Goal: Obtain resource: Obtain resource

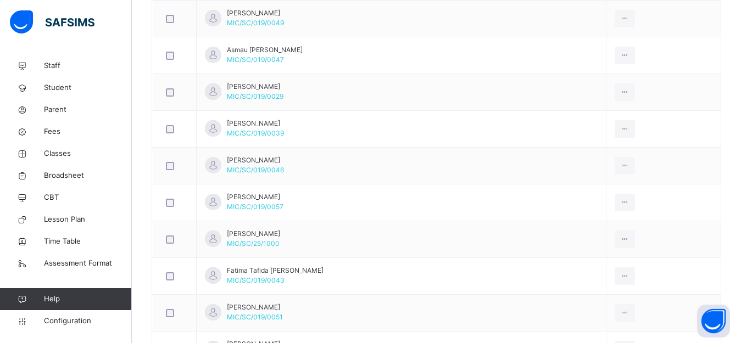
scroll to position [217, 0]
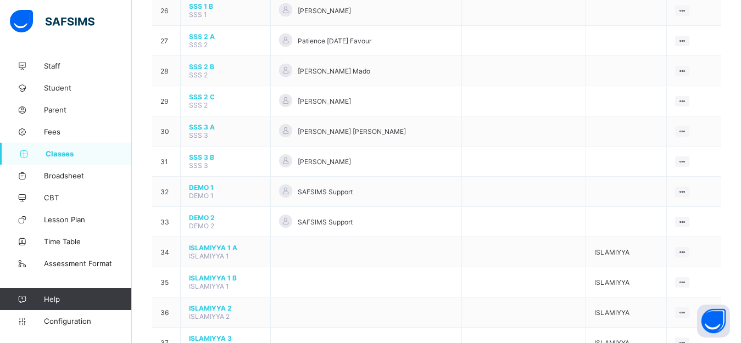
scroll to position [883, 0]
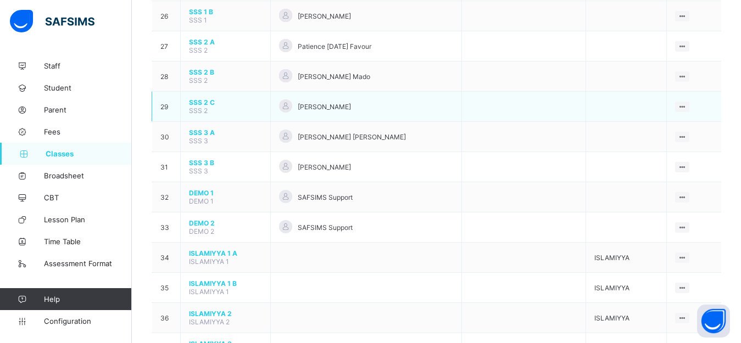
click at [199, 107] on span "SSS 2 C" at bounding box center [225, 102] width 73 height 8
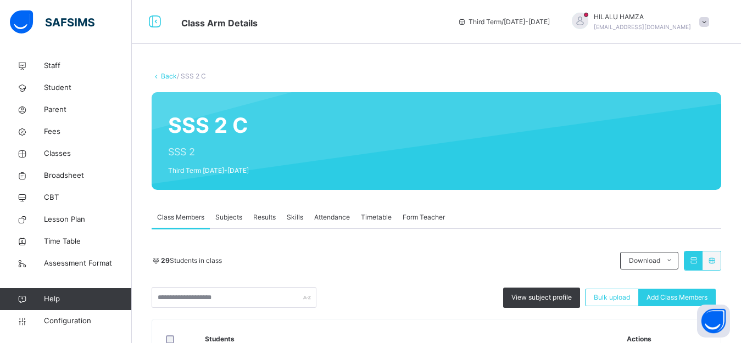
click at [257, 217] on span "Results" at bounding box center [264, 218] width 23 height 10
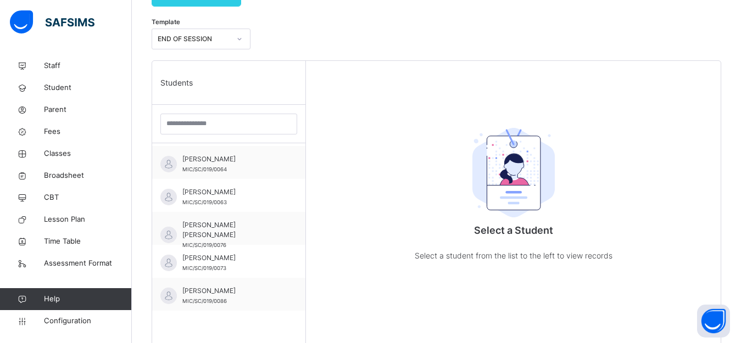
scroll to position [7, 0]
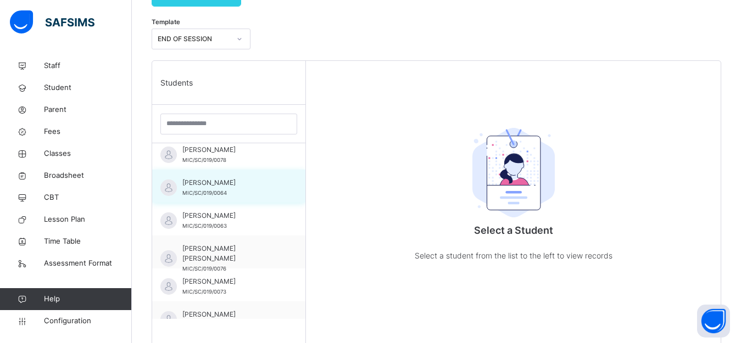
click at [195, 188] on span "ADAM MUHAMMAD BAMANGA" at bounding box center [231, 183] width 98 height 10
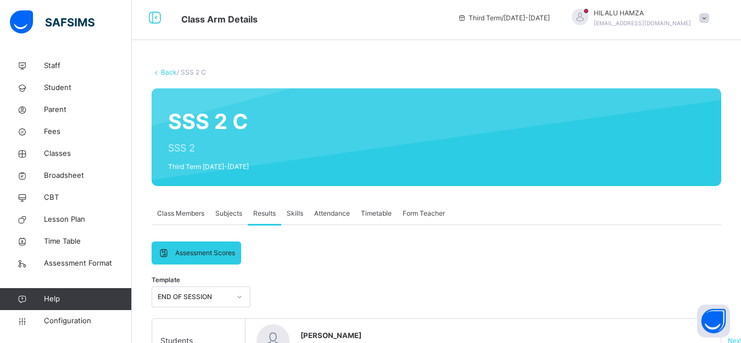
scroll to position [0, 0]
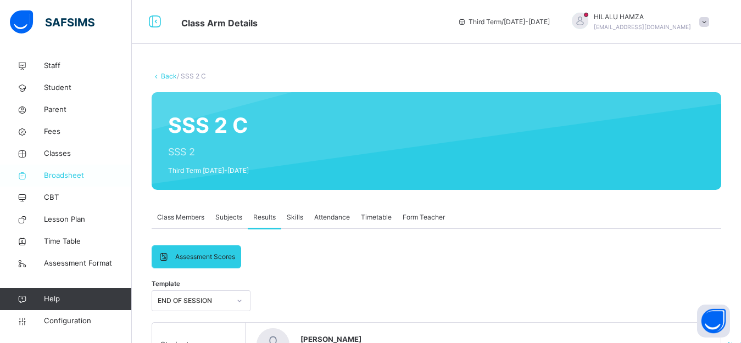
click at [49, 172] on span "Broadsheet" at bounding box center [88, 175] width 88 height 11
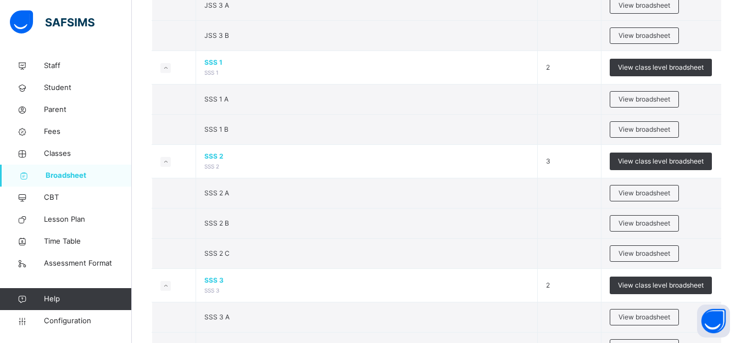
scroll to position [1214, 0]
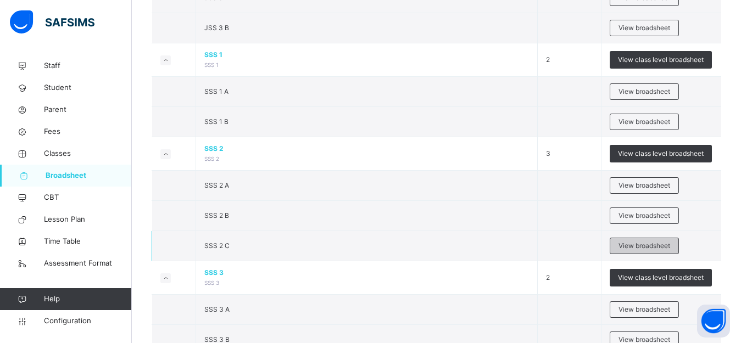
click at [652, 247] on span "View broadsheet" at bounding box center [644, 246] width 52 height 10
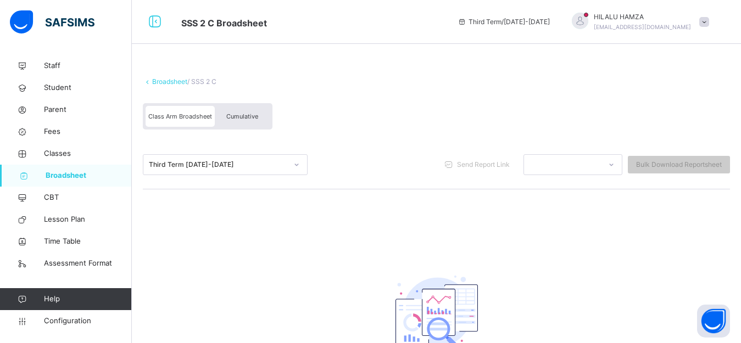
click at [239, 113] on span "Cumulative" at bounding box center [242, 117] width 32 height 8
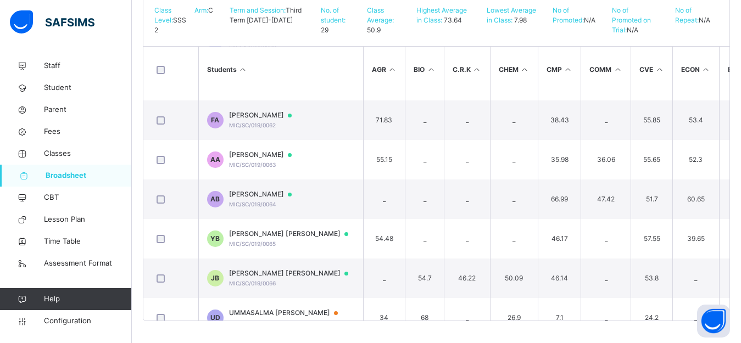
scroll to position [143, 0]
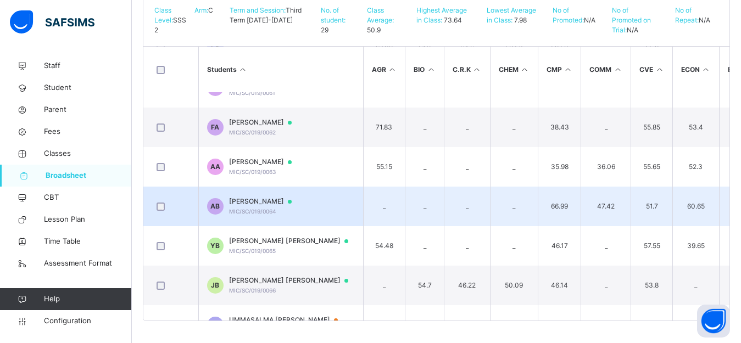
click at [256, 206] on span "ADAM MUHAMMAD BAMANGA" at bounding box center [265, 202] width 73 height 10
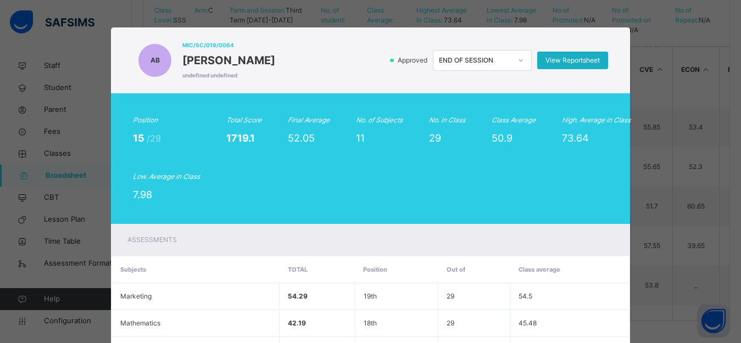
click at [579, 59] on span "View Reportsheet" at bounding box center [572, 60] width 54 height 10
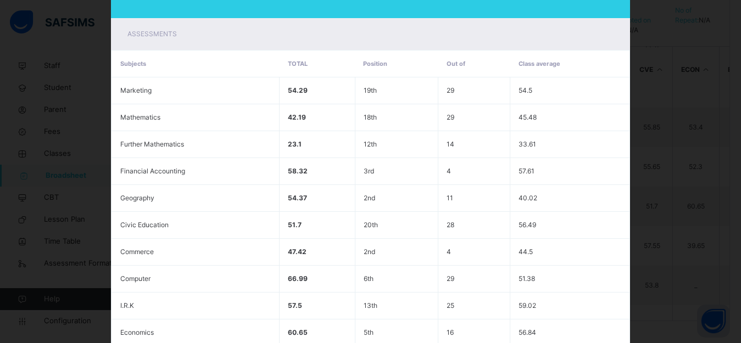
scroll to position [338, 0]
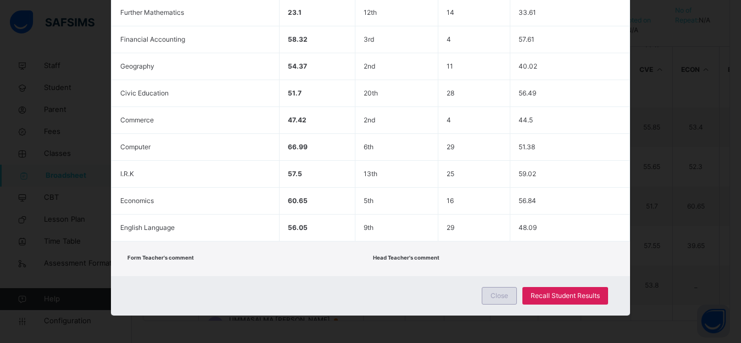
click at [506, 297] on span "Close" at bounding box center [499, 296] width 18 height 10
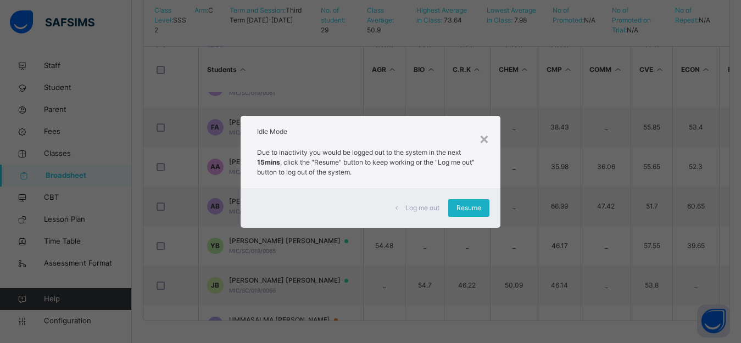
click at [465, 208] on span "Resume" at bounding box center [468, 208] width 25 height 10
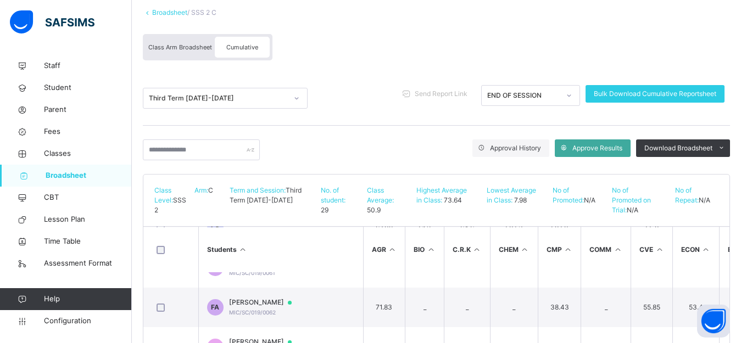
scroll to position [12, 0]
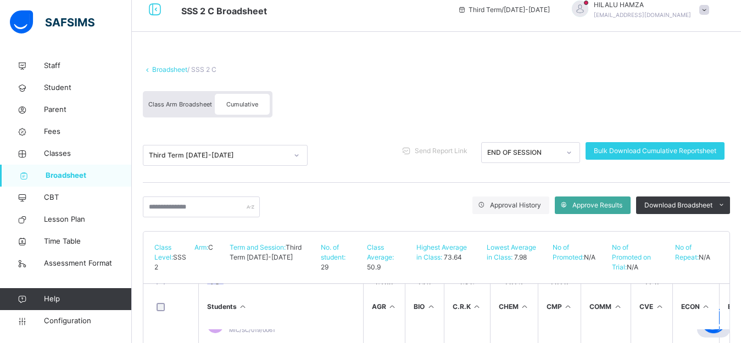
click at [177, 103] on span "Class Arm Broadsheet" at bounding box center [180, 104] width 64 height 8
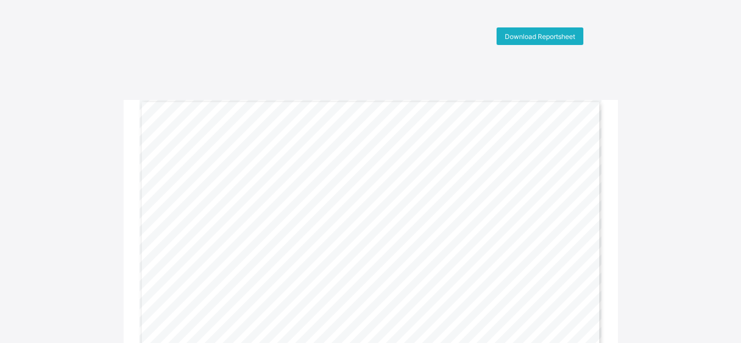
click at [532, 36] on span "Download Reportsheet" at bounding box center [540, 36] width 70 height 8
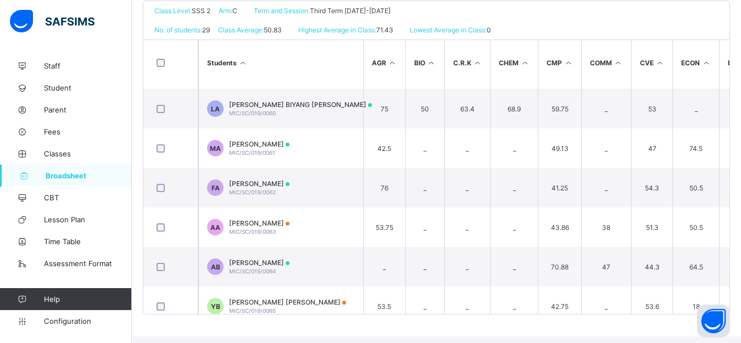
scroll to position [102, 0]
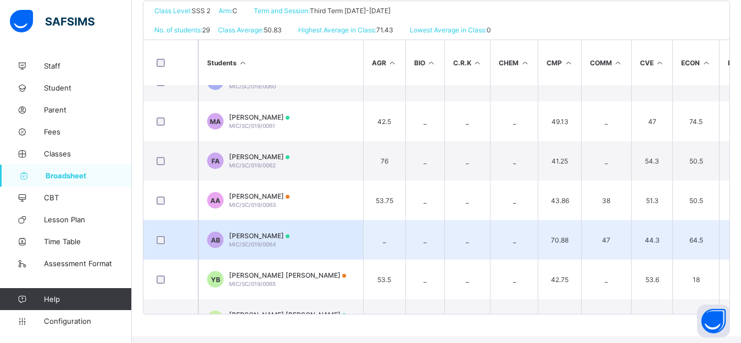
click at [258, 240] on span "ADAM MUHAMMAD BAMANGA" at bounding box center [259, 236] width 60 height 8
click at [0, 0] on div "Assessments" at bounding box center [0, 0] width 0 height 0
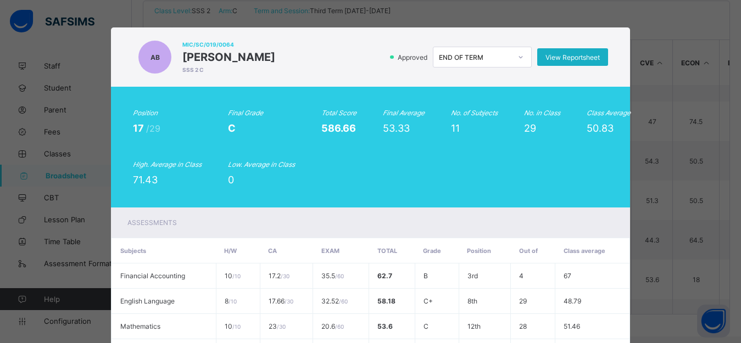
click at [575, 62] on span "View Reportsheet" at bounding box center [572, 57] width 54 height 8
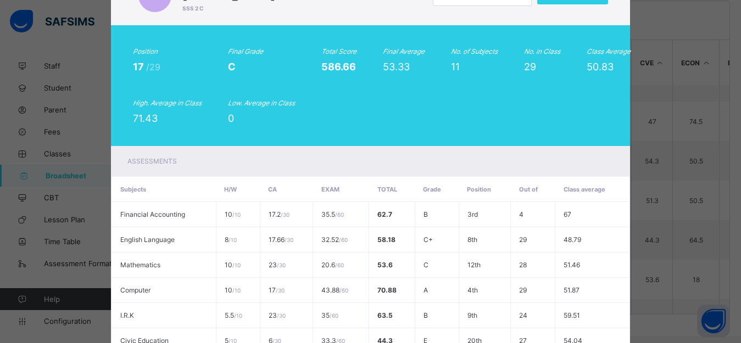
scroll to position [0, 0]
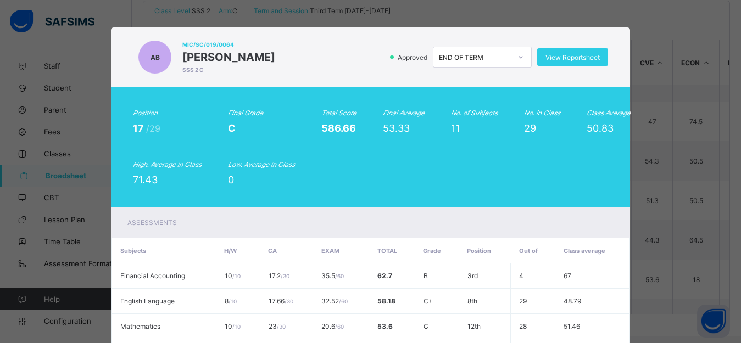
click at [697, 27] on div "AB MIC/SC/019/0064 ADAM MUHAMMAD BAMANGA SSS 2 C Approved END OF TERM View Repo…" at bounding box center [370, 171] width 741 height 343
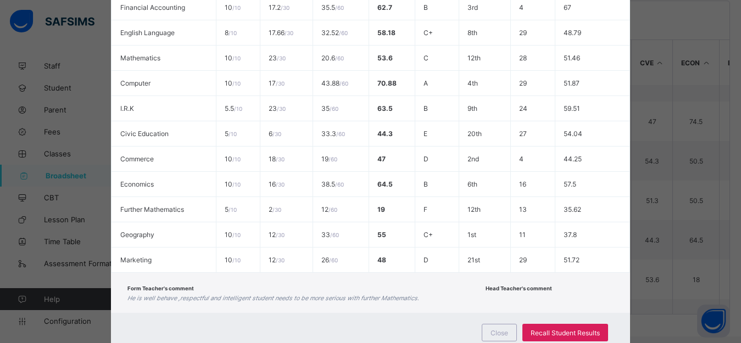
scroll to position [342, 0]
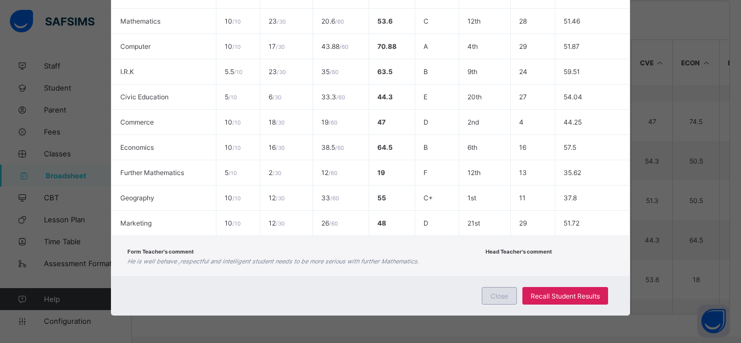
click at [504, 299] on span "Close" at bounding box center [499, 296] width 18 height 8
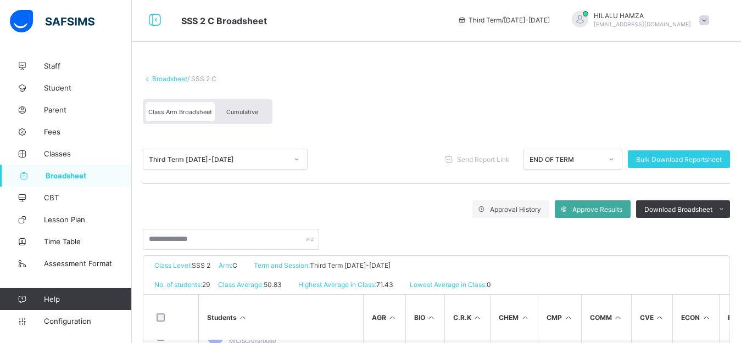
scroll to position [0, 0]
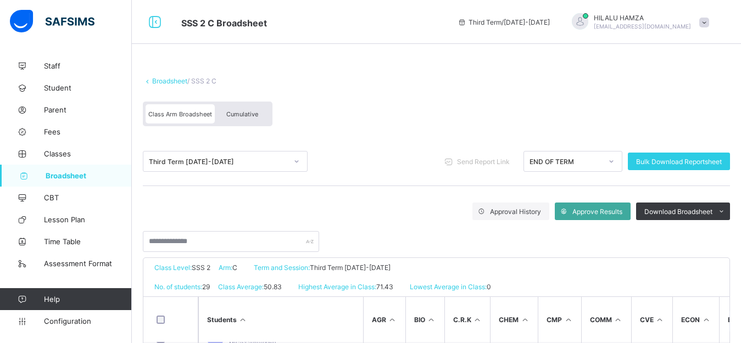
click at [240, 115] on span "Cumulative" at bounding box center [242, 114] width 32 height 8
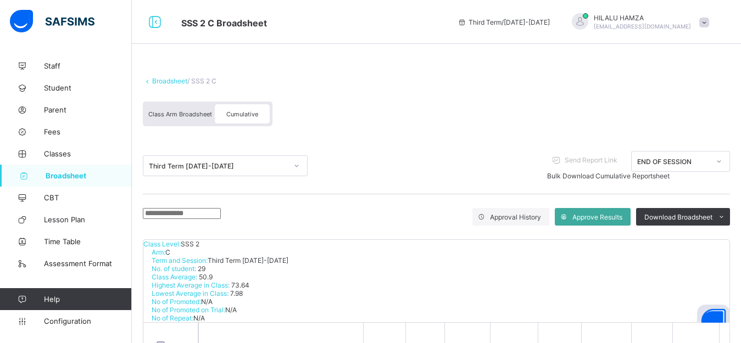
click at [667, 172] on span "Bulk Download Cumulative Reportsheet" at bounding box center [608, 176] width 122 height 8
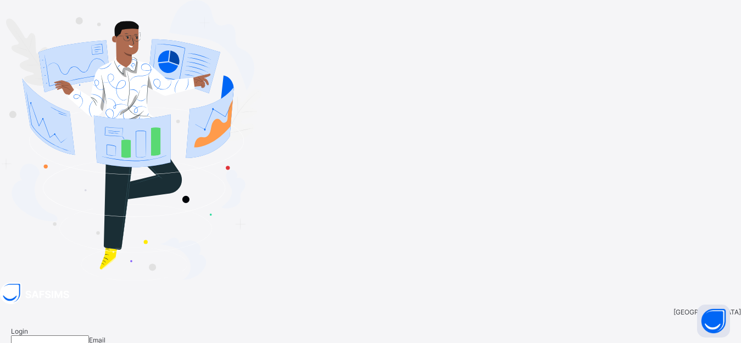
type input "**********"
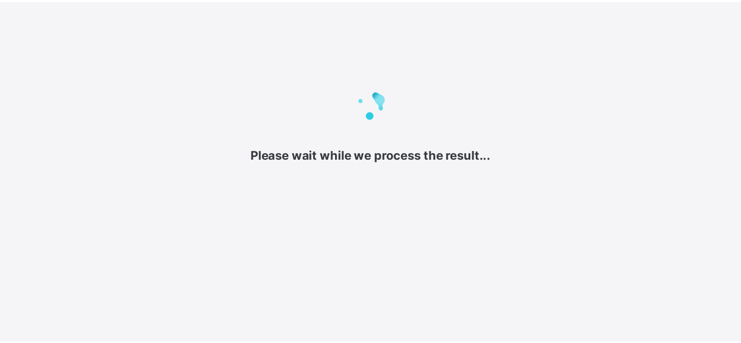
scroll to position [29, 0]
